Goal: Task Accomplishment & Management: Complete application form

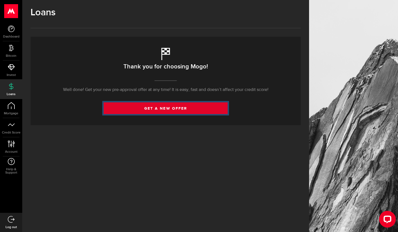
click at [176, 107] on link "get a new offer" at bounding box center [166, 108] width 124 height 12
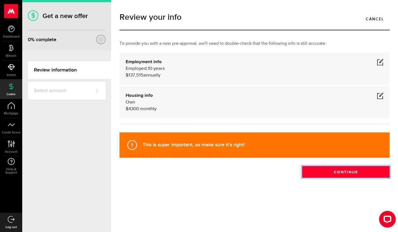
click at [338, 172] on button "Continue" at bounding box center [346, 172] width 88 height 12
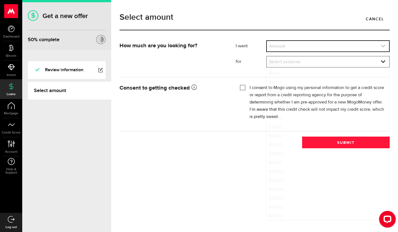
click at [277, 46] on link "expand select" at bounding box center [328, 46] width 122 height 11
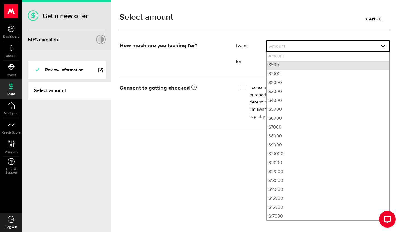
click at [276, 64] on li "$500" at bounding box center [328, 65] width 122 height 9
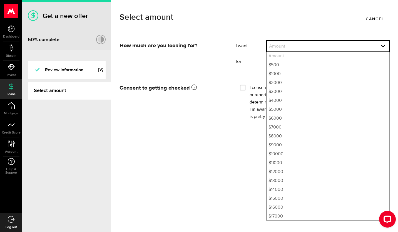
select select "500"
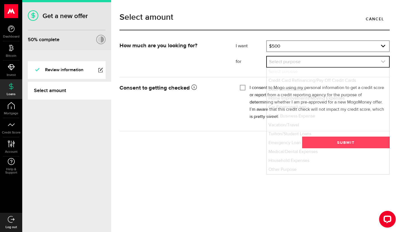
click at [277, 63] on link "expand select" at bounding box center [328, 61] width 122 height 11
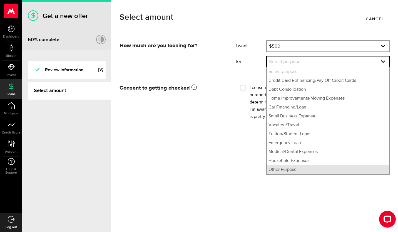
click at [283, 172] on li "Other Purpose" at bounding box center [328, 169] width 122 height 9
select select "Other Purpose"
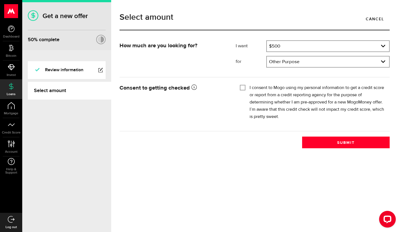
click at [243, 88] on input "I consent to Mogo using my personal information to get a credit score or report…" at bounding box center [243, 87] width 6 height 6
checkbox input "true"
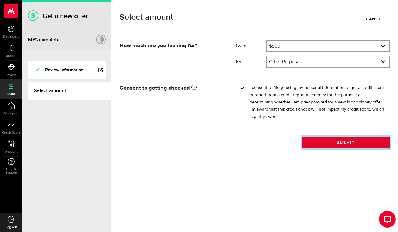
click at [350, 139] on button "Submit" at bounding box center [346, 143] width 88 height 12
